Goal: Task Accomplishment & Management: Manage account settings

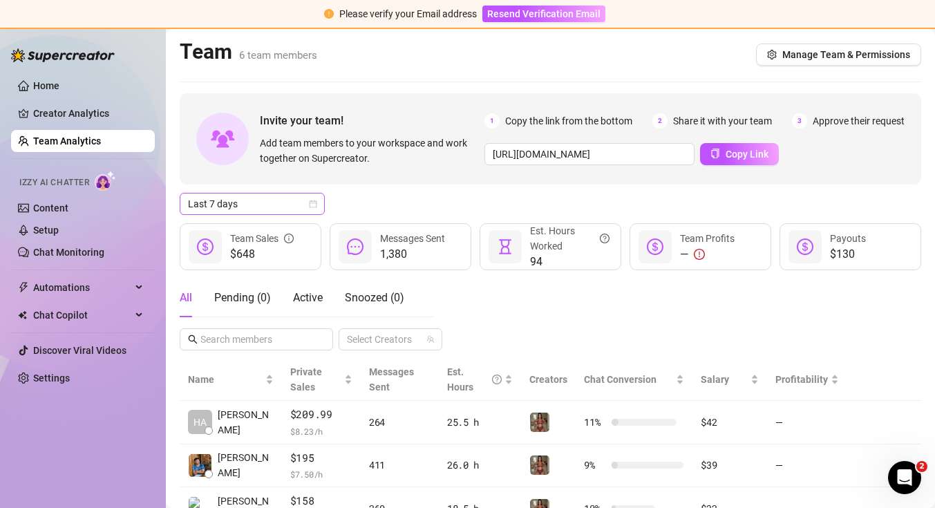
click at [309, 200] on icon "calendar" at bounding box center [313, 204] width 8 height 8
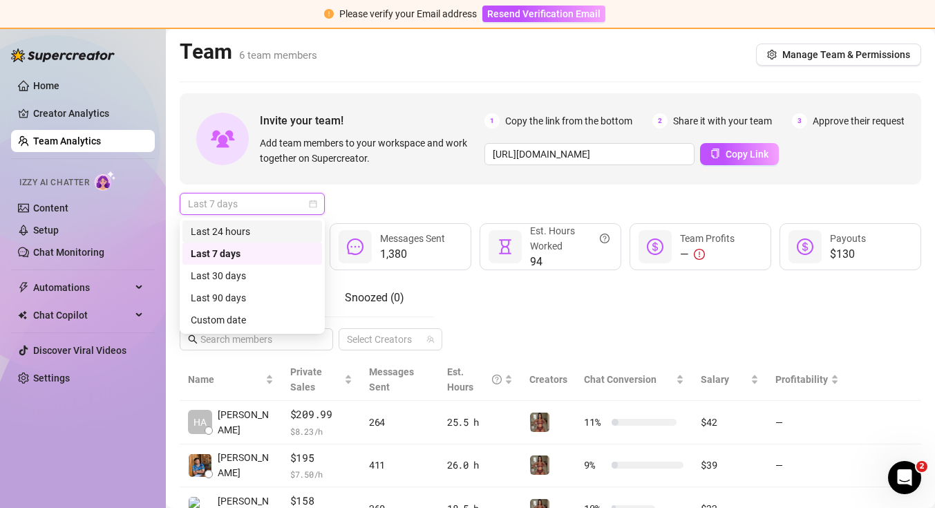
click at [301, 222] on div "Last 24 hours" at bounding box center [252, 231] width 140 height 22
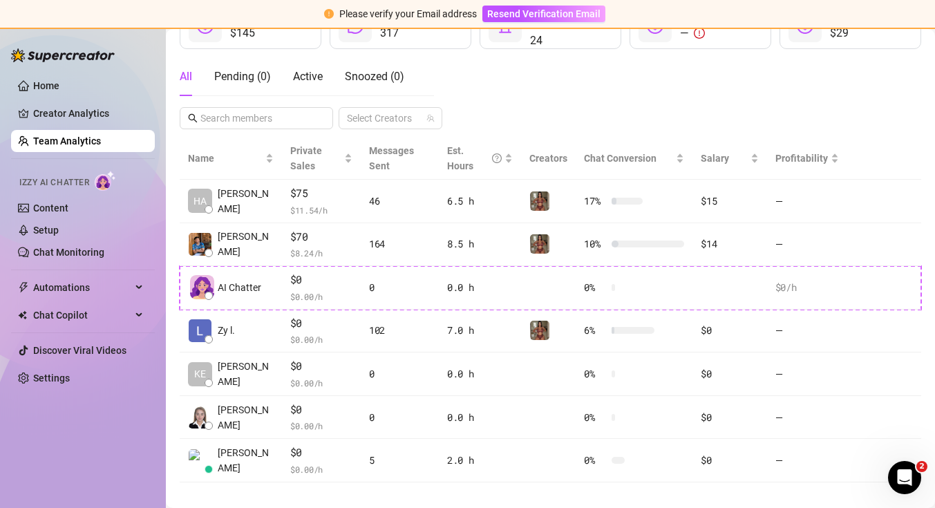
scroll to position [237, 0]
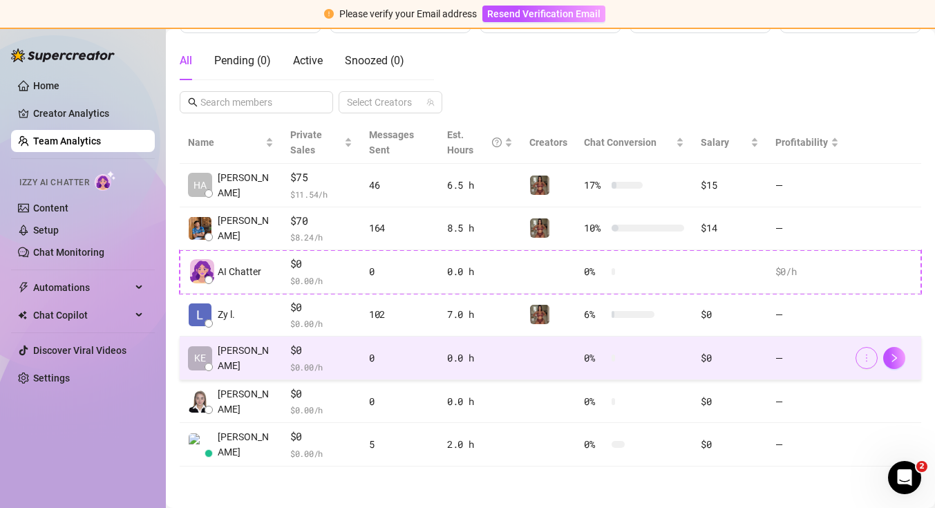
click at [865, 360] on icon "more" at bounding box center [867, 358] width 10 height 10
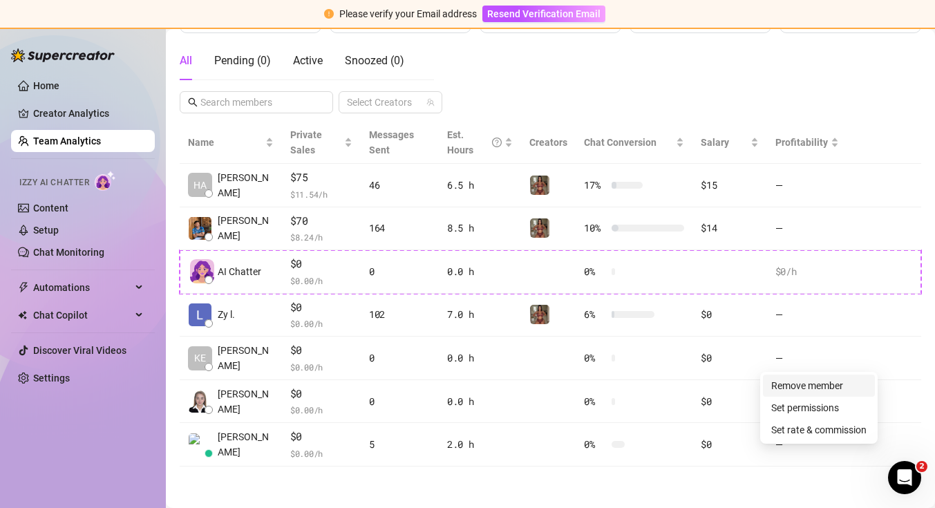
click at [843, 380] on link "Remove member" at bounding box center [807, 385] width 72 height 11
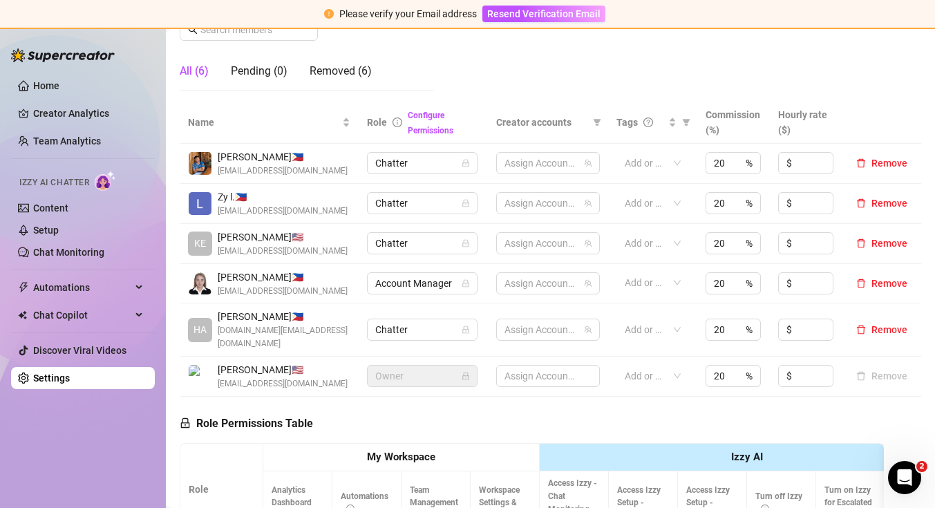
scroll to position [237, 0]
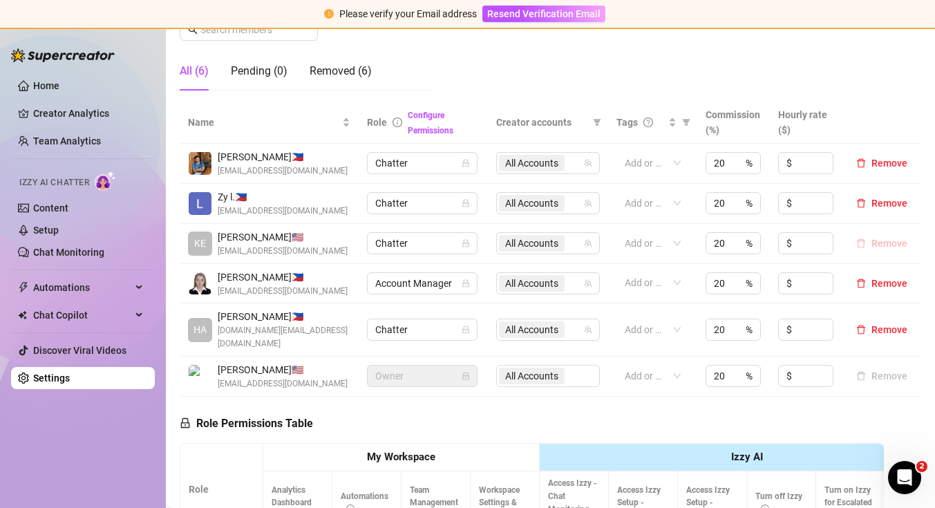
click at [874, 248] on span "Remove" at bounding box center [889, 243] width 36 height 11
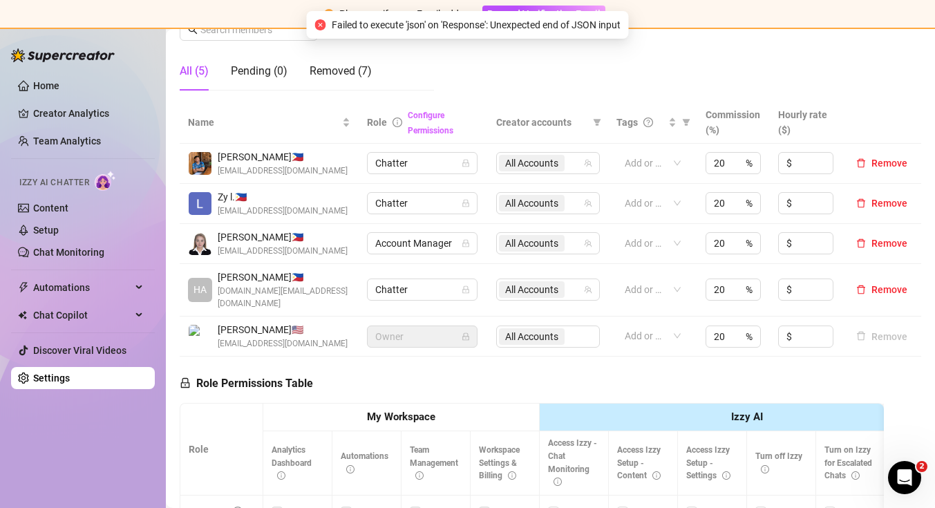
scroll to position [139, 0]
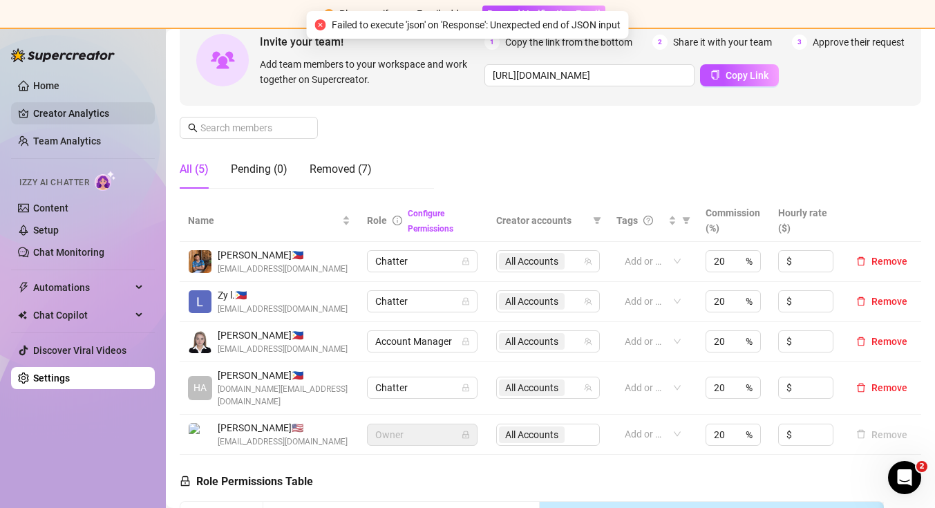
click at [47, 108] on link "Creator Analytics" at bounding box center [88, 113] width 111 height 22
